Goal: Task Accomplishment & Management: Manage account settings

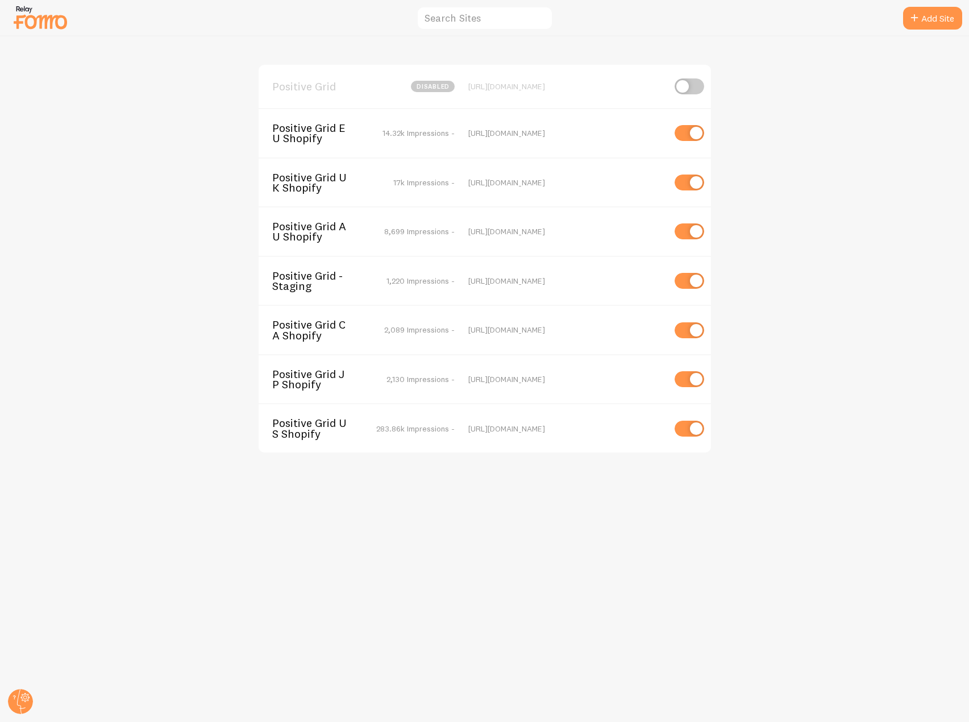
click at [304, 332] on span "Positive Grid CA Shopify" at bounding box center [318, 330] width 92 height 21
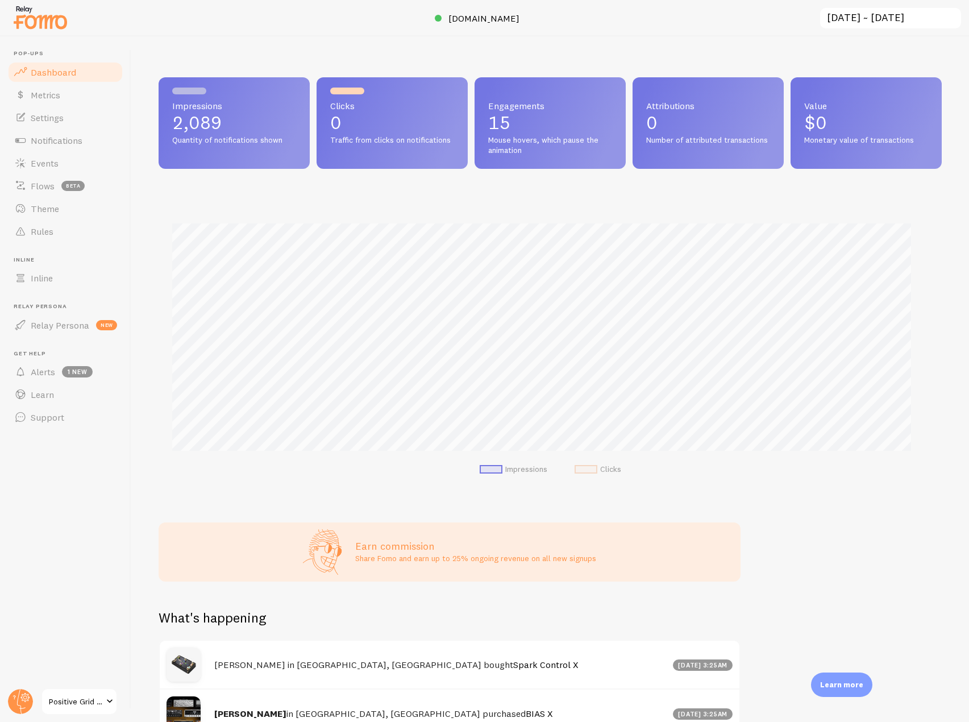
scroll to position [568263, 567787]
click at [60, 166] on link "Events" at bounding box center [65, 163] width 117 height 23
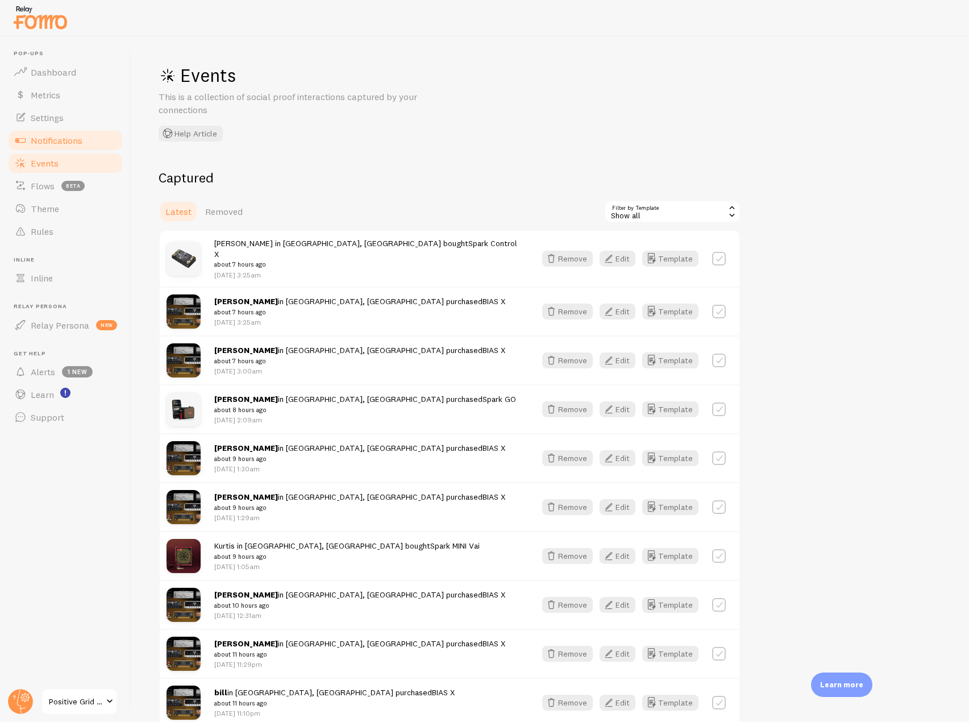
click at [96, 137] on link "Notifications" at bounding box center [65, 140] width 117 height 23
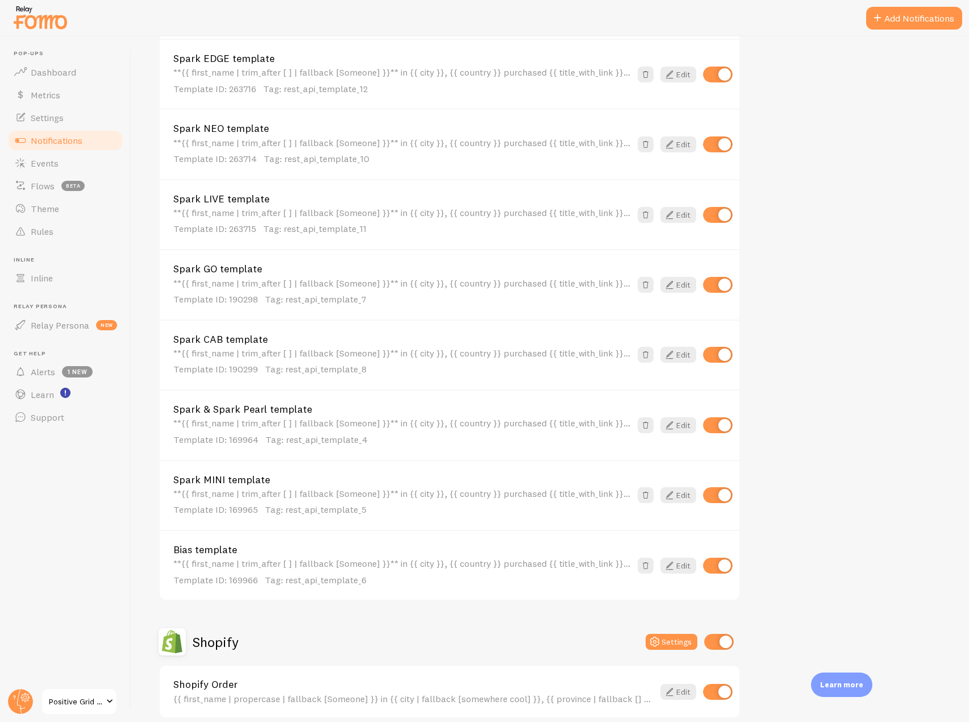
scroll to position [509, 0]
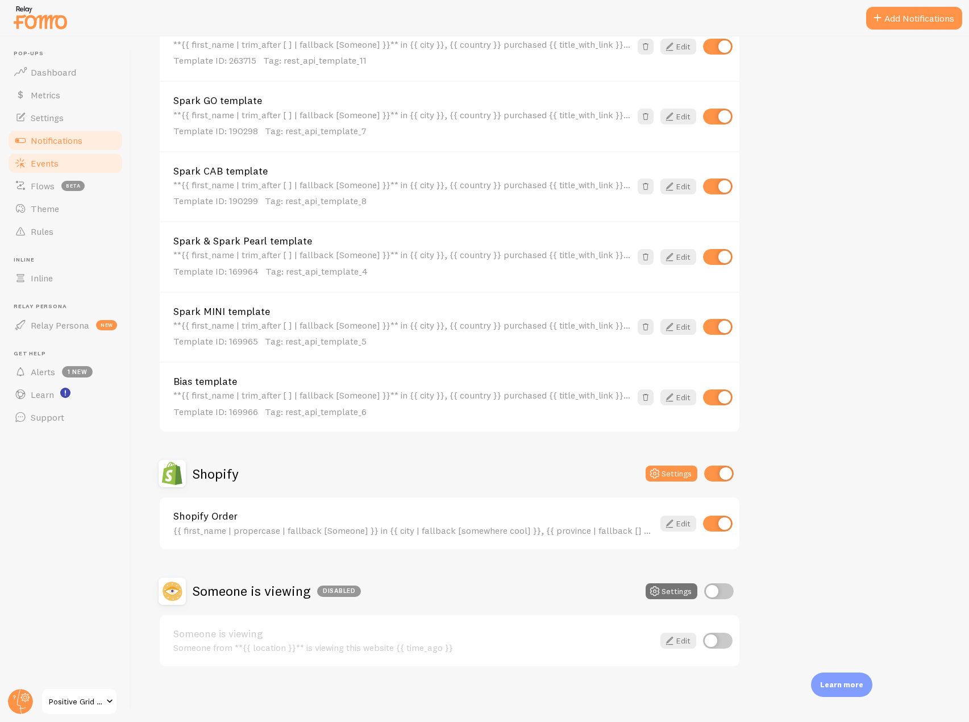
click at [63, 161] on link "Events" at bounding box center [65, 163] width 117 height 23
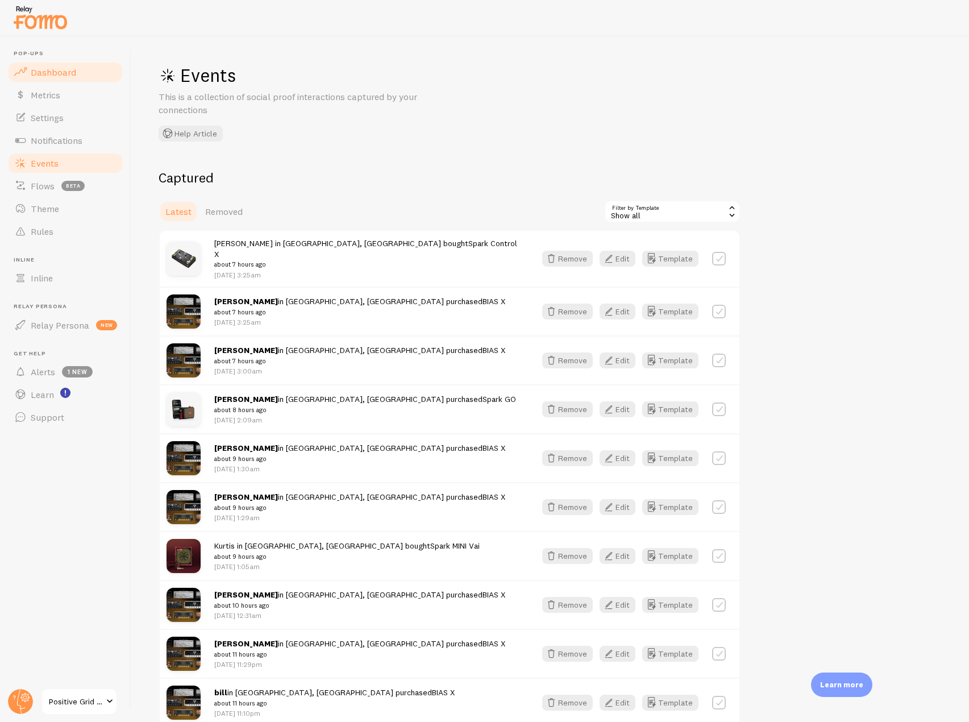
click at [69, 67] on span "Dashboard" at bounding box center [53, 72] width 45 height 11
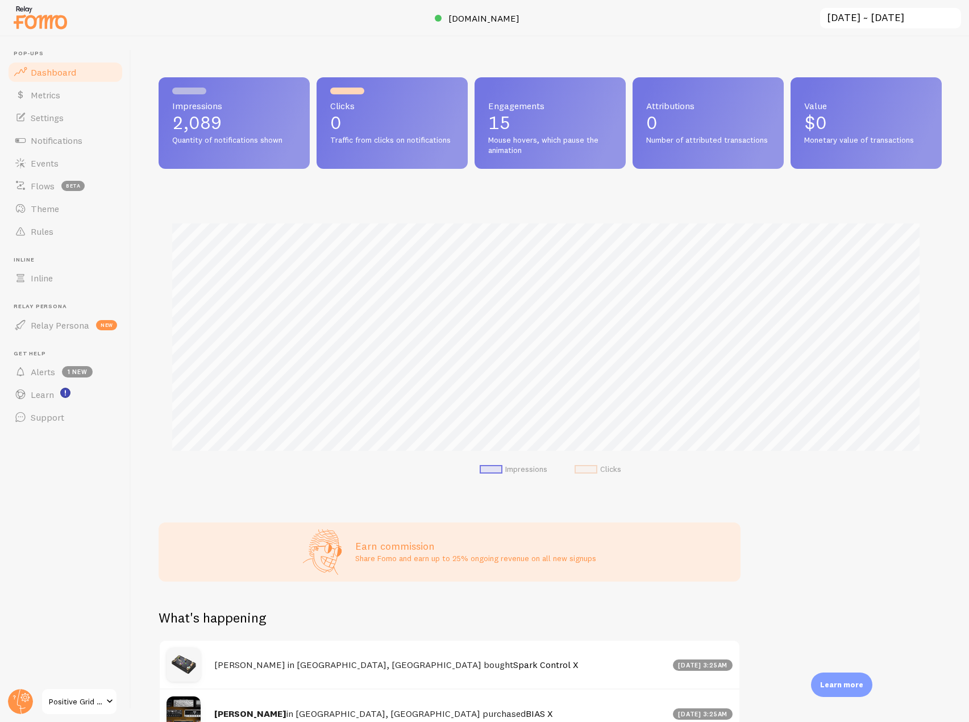
scroll to position [298, 775]
click at [57, 122] on span "Settings" at bounding box center [47, 117] width 33 height 11
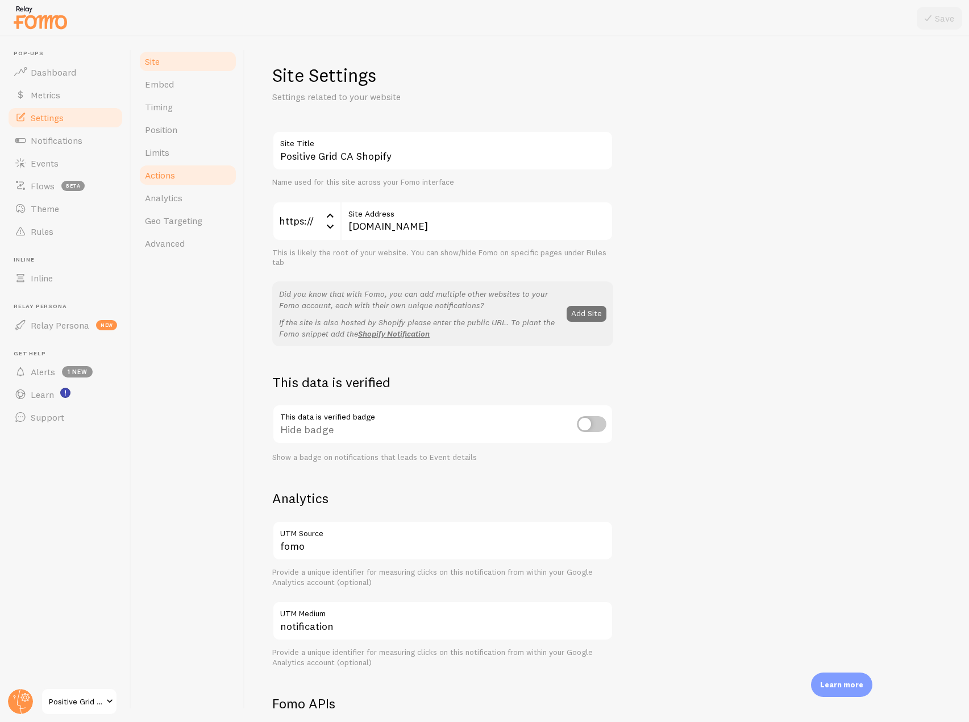
click at [177, 167] on link "Actions" at bounding box center [187, 175] width 99 height 23
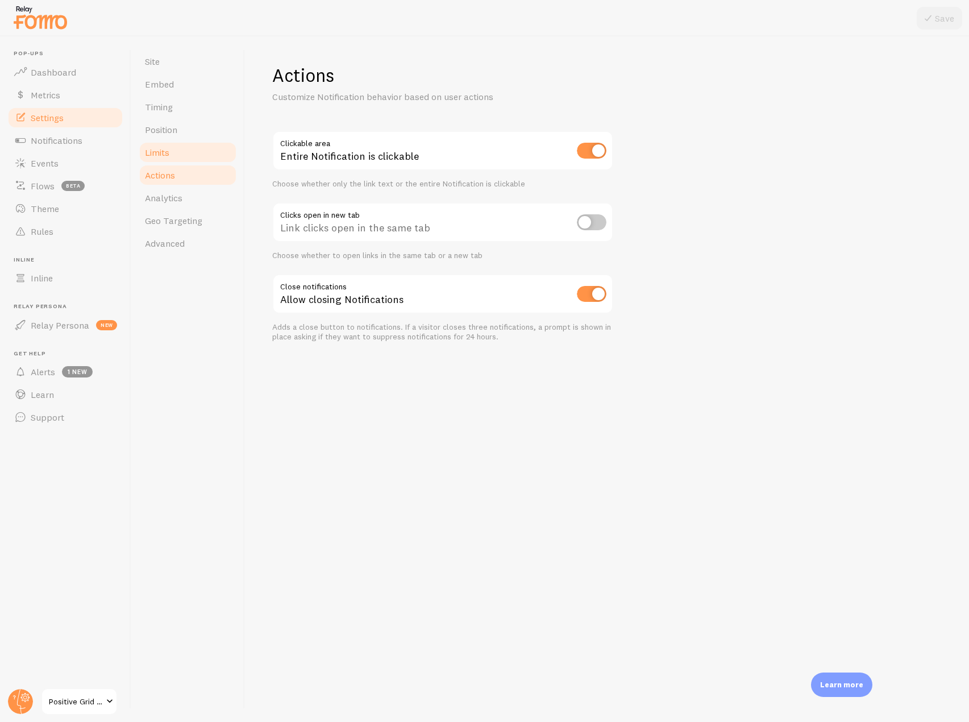
click at [183, 154] on link "Limits" at bounding box center [187, 152] width 99 height 23
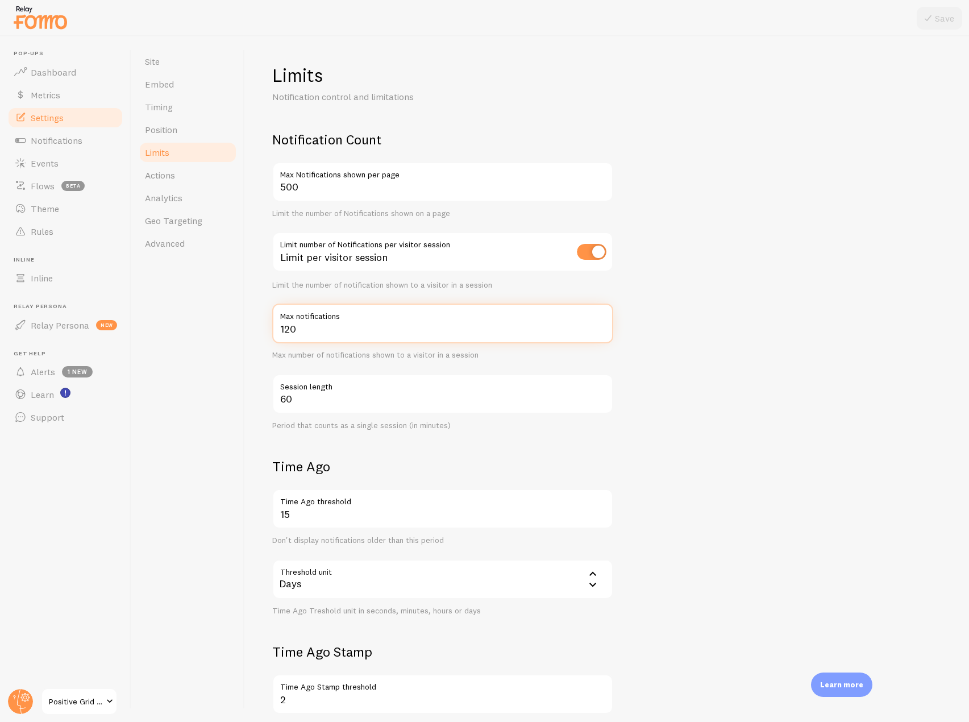
drag, startPoint x: 321, startPoint y: 333, endPoint x: 266, endPoint y: 330, distance: 55.3
click at [266, 330] on div "Limits Notification control and limitations Notification Count 500 Max Notifica…" at bounding box center [607, 379] width 724 height 686
type input "650"
click at [928, 13] on icon at bounding box center [929, 18] width 14 height 14
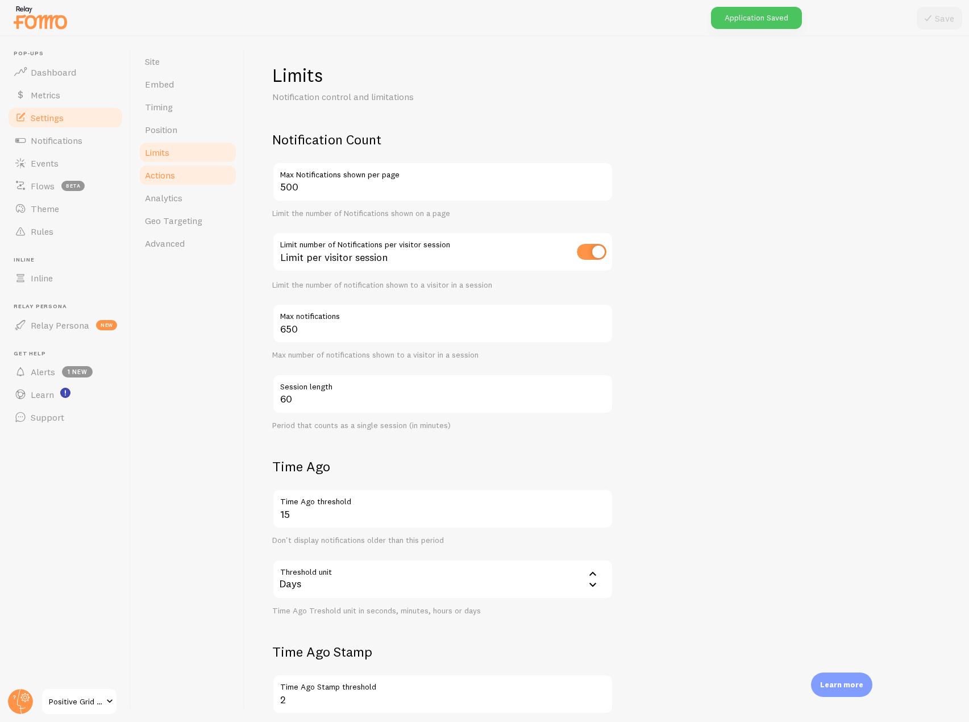
click at [172, 175] on span "Actions" at bounding box center [160, 174] width 30 height 11
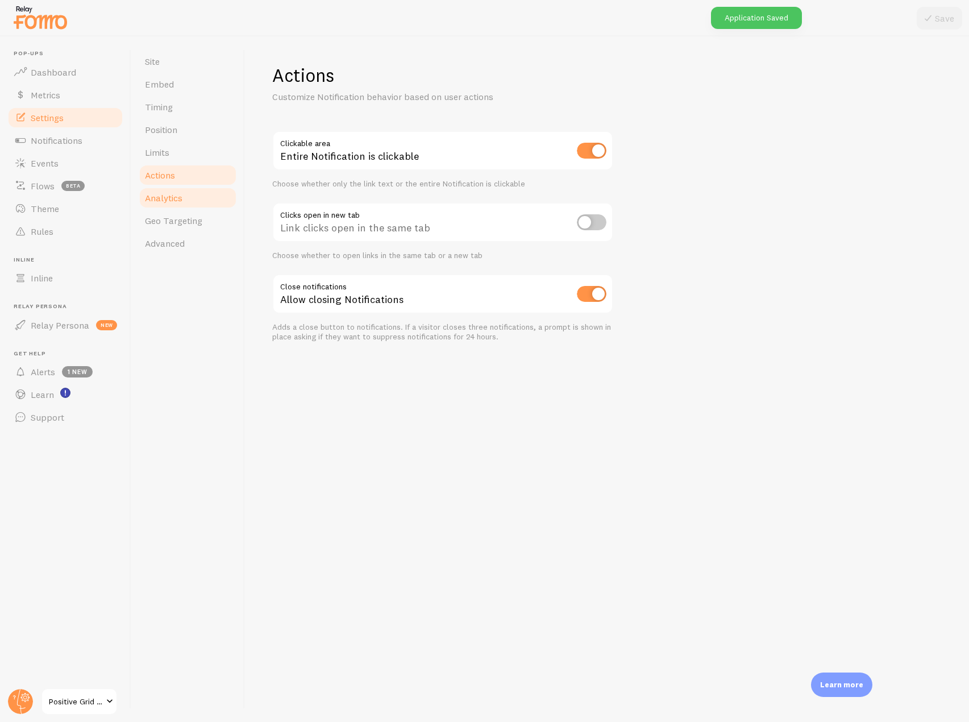
click at [172, 207] on link "Analytics" at bounding box center [187, 197] width 99 height 23
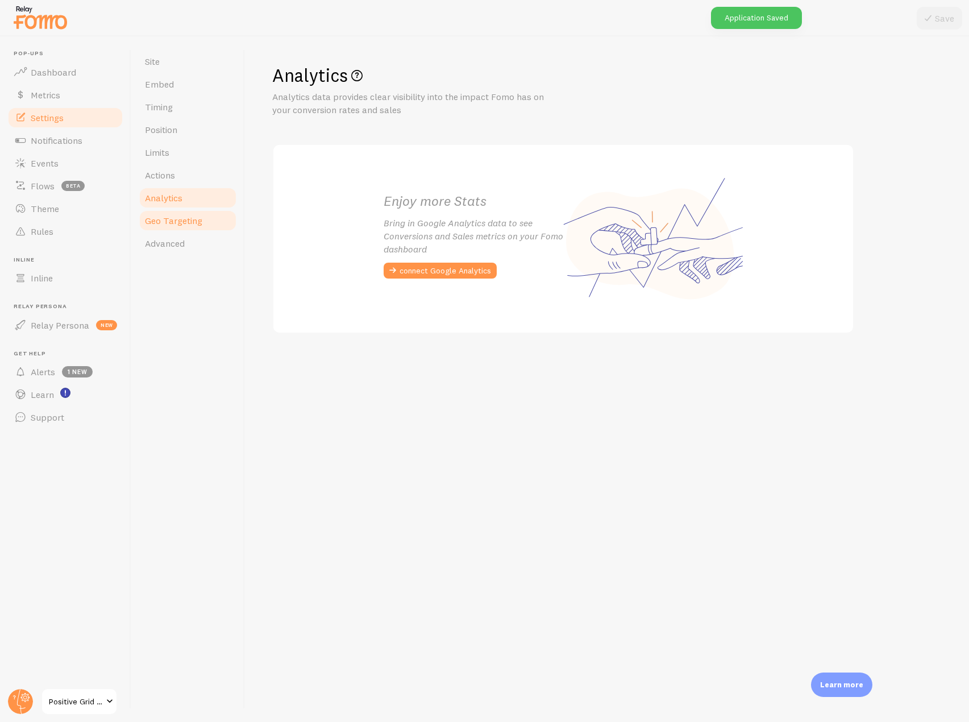
click at [179, 221] on span "Geo Targeting" at bounding box center [173, 220] width 57 height 11
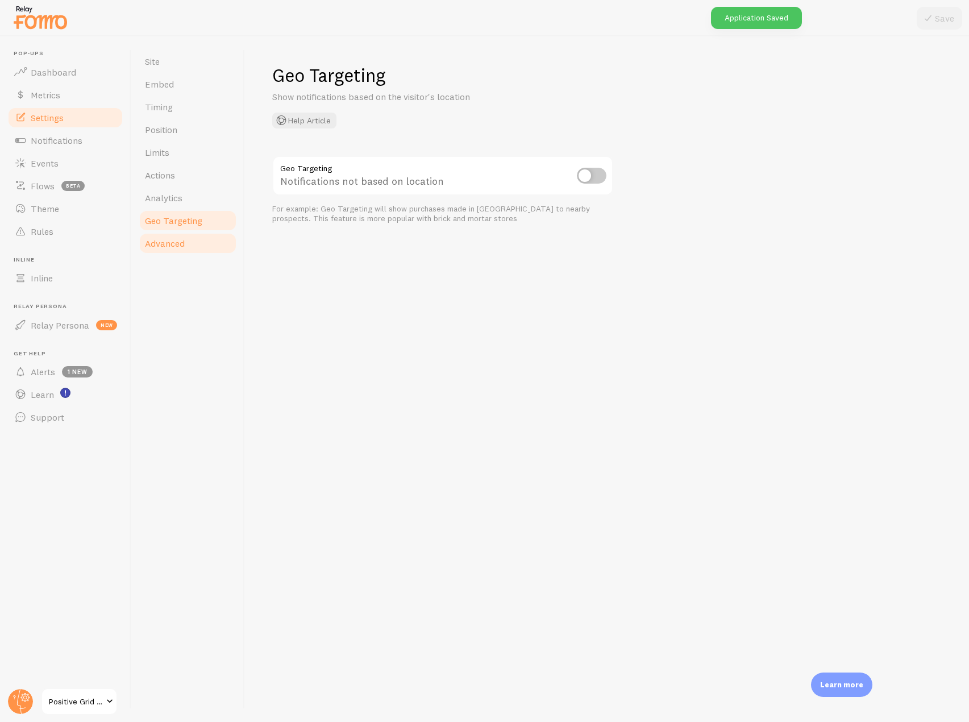
click at [179, 241] on span "Advanced" at bounding box center [165, 243] width 40 height 11
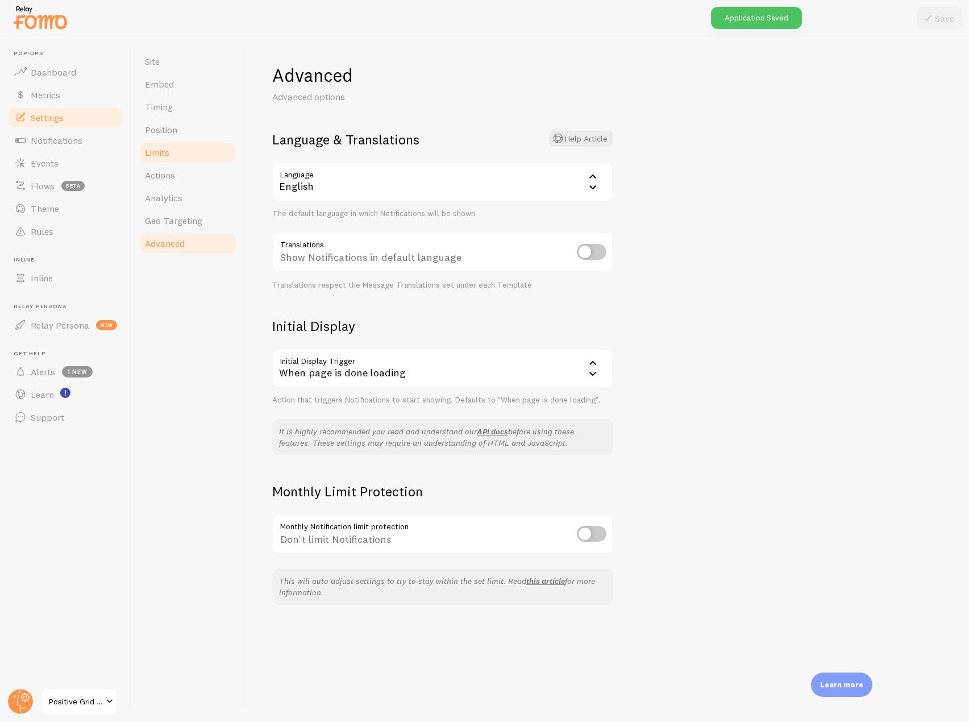
click at [173, 148] on link "Limits" at bounding box center [187, 152] width 99 height 23
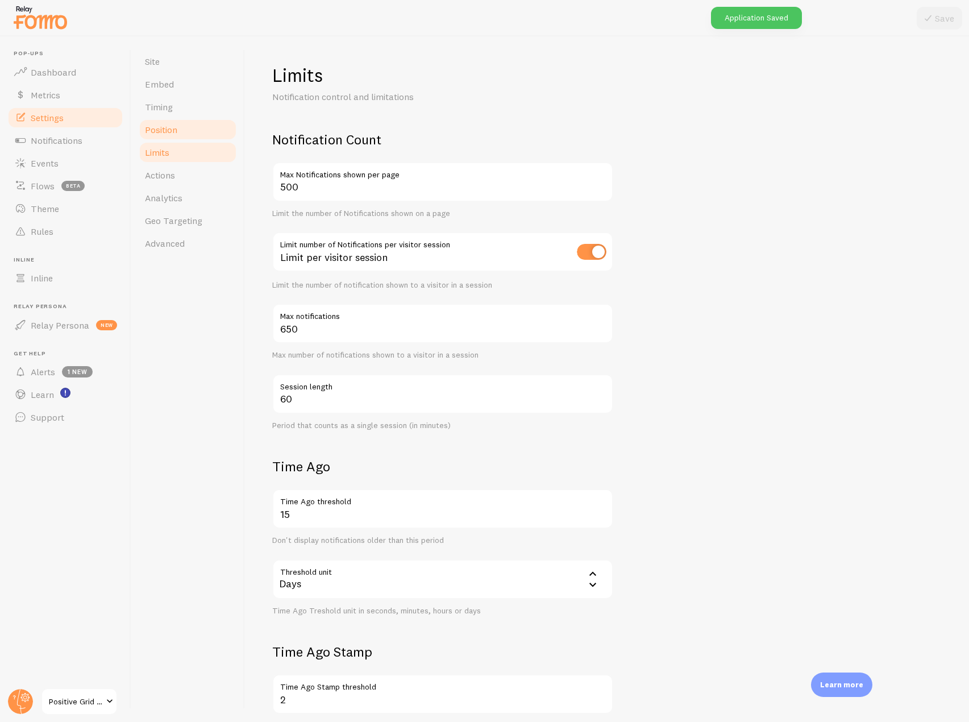
click at [175, 130] on span "Position" at bounding box center [161, 129] width 32 height 11
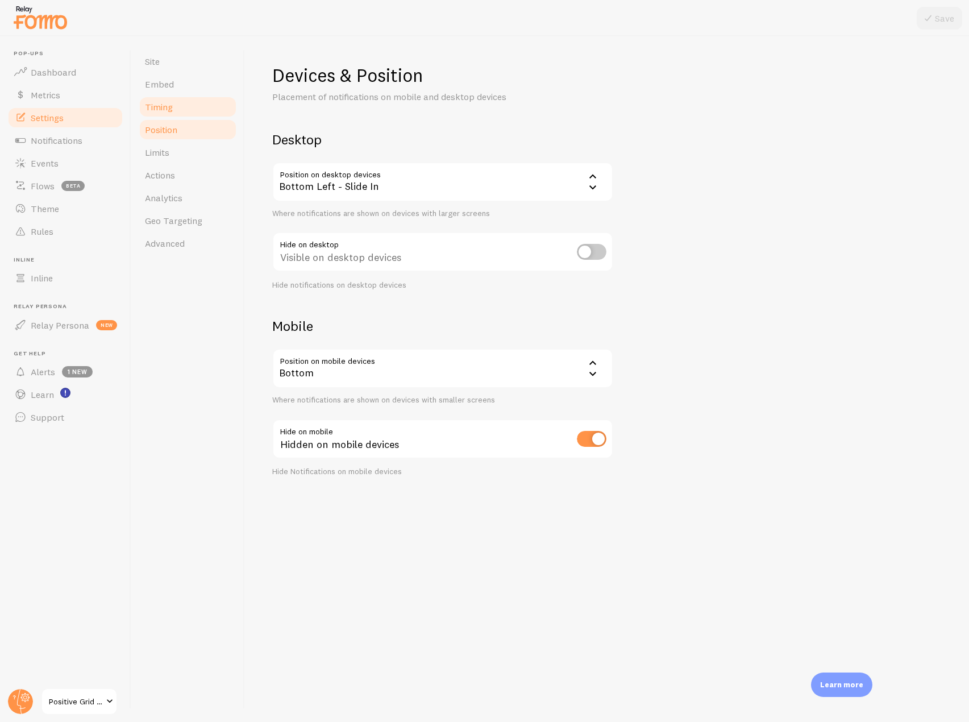
click at [175, 111] on link "Timing" at bounding box center [187, 107] width 99 height 23
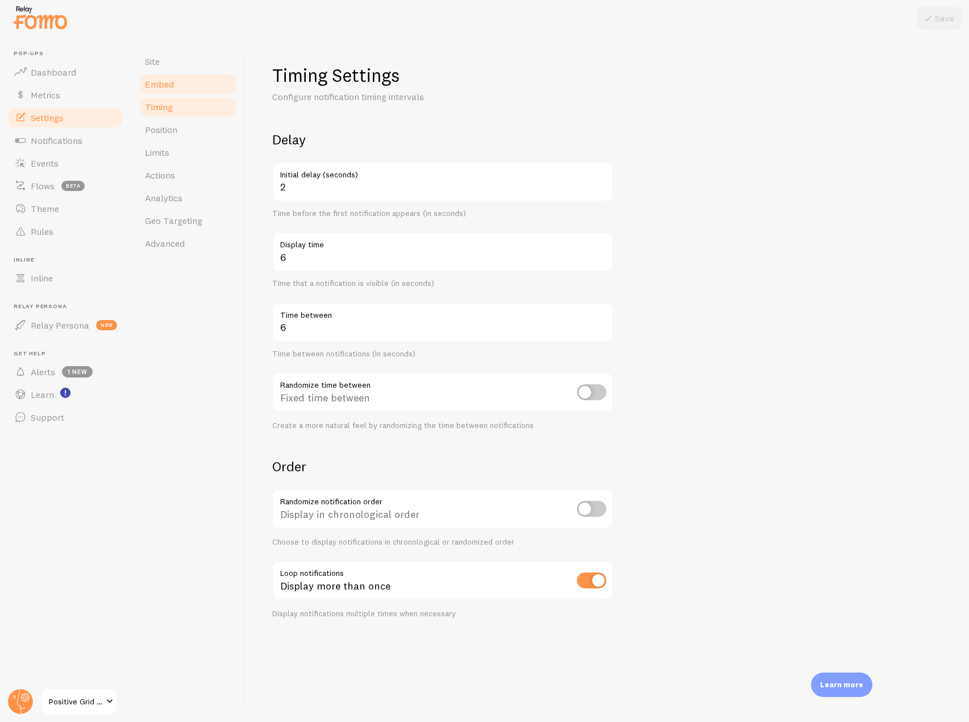
click at [177, 88] on link "Embed" at bounding box center [187, 84] width 99 height 23
